Goal: Task Accomplishment & Management: Manage account settings

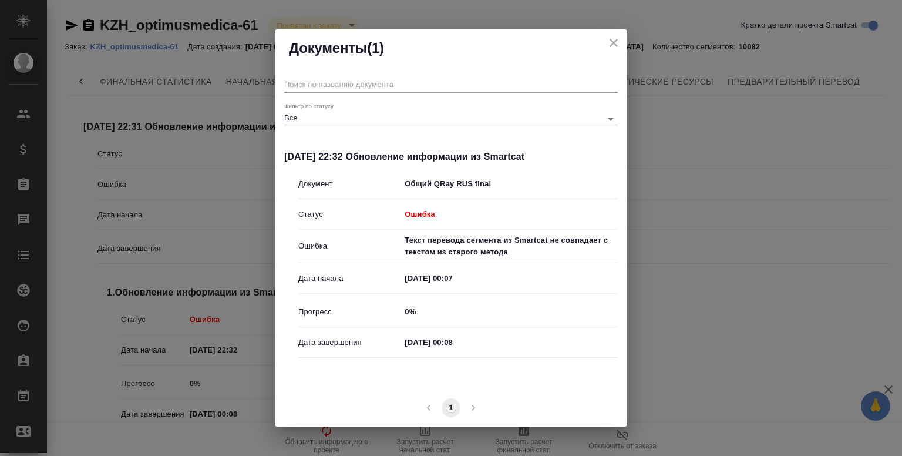
scroll to position [0, 146]
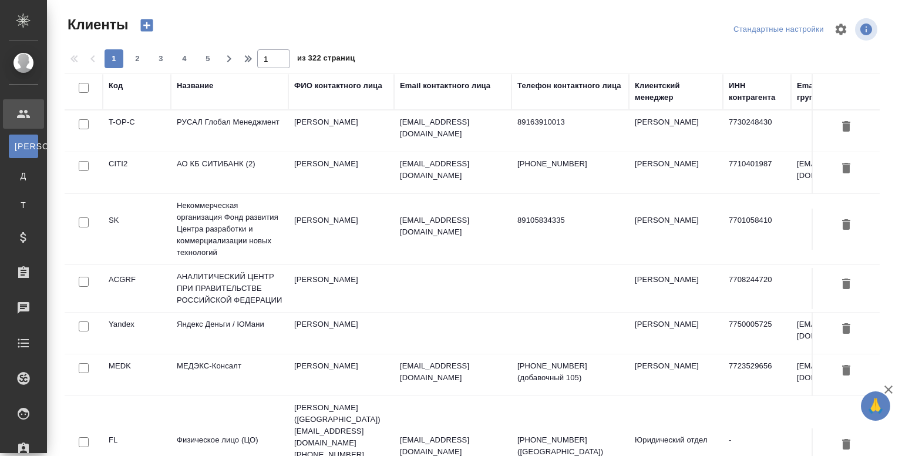
select select "RU"
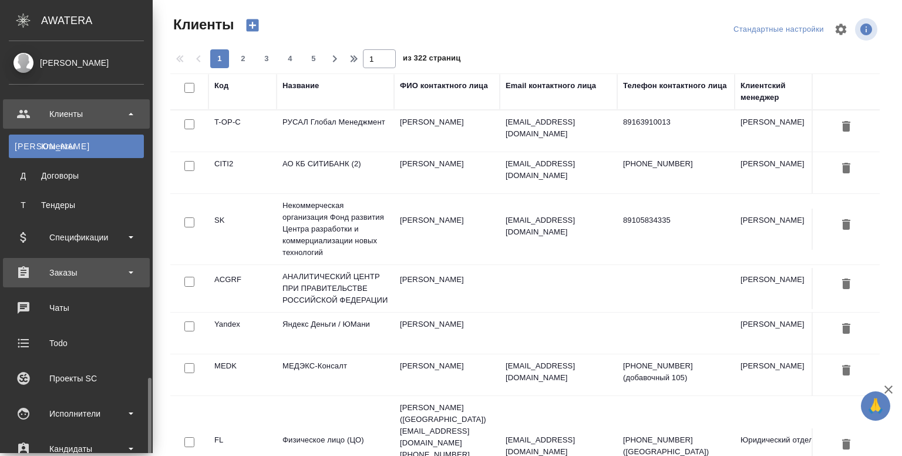
scroll to position [310, 0]
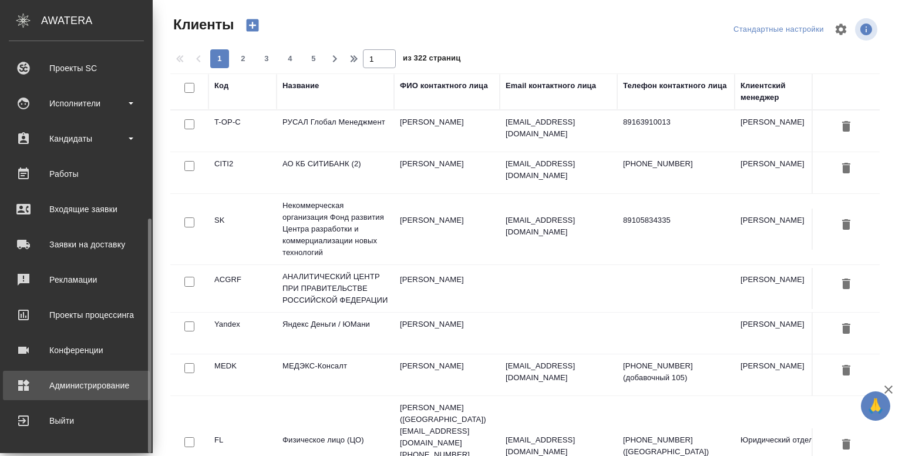
click at [51, 386] on div "Администрирование" at bounding box center [76, 385] width 135 height 18
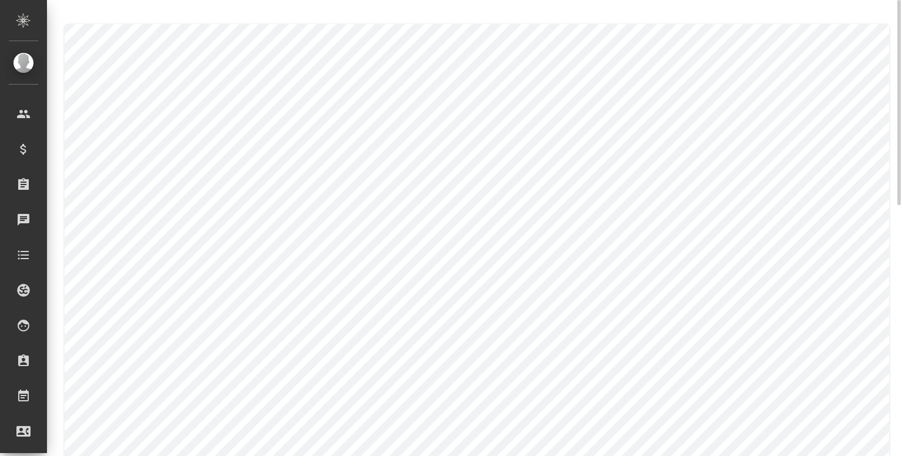
type input "AWATERA Ukraine"
type input "94bb57ac-74c9-4282-bd59-489af4fd2608"
type input "5_qC8aQ5yn1u3eCyz0CmbI0DzFS"
type input "europe"
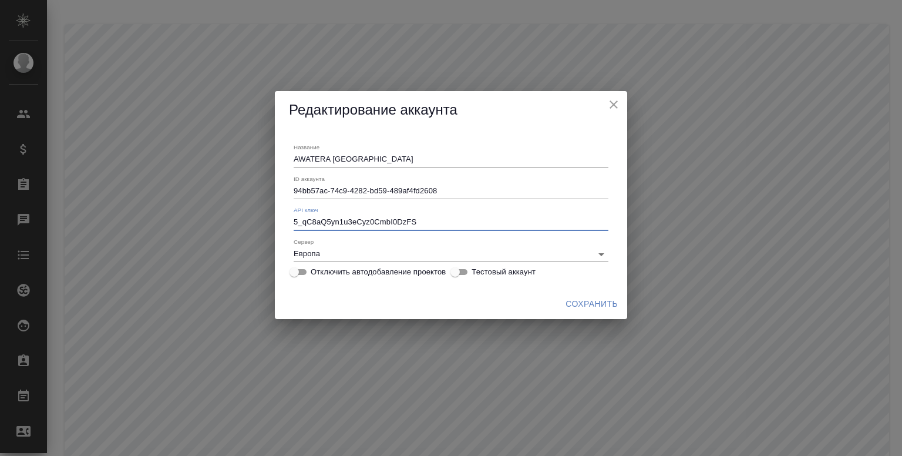
click at [325, 218] on input "5_qC8aQ5yn1u3eCyz0CmbI0DzFS" at bounding box center [451, 223] width 315 height 15
click at [611, 103] on icon "close" at bounding box center [614, 104] width 14 height 14
